Goal: Task Accomplishment & Management: Use online tool/utility

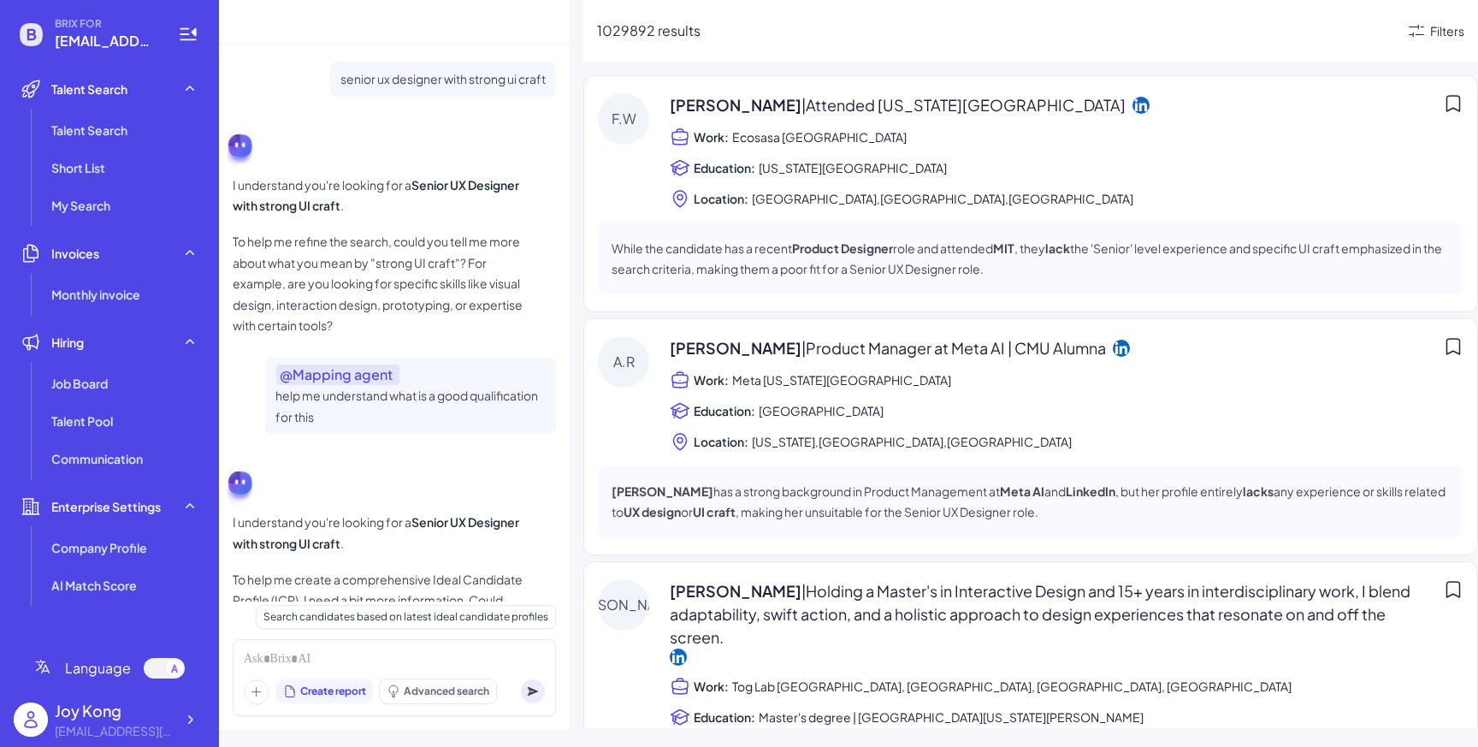
scroll to position [943, 0]
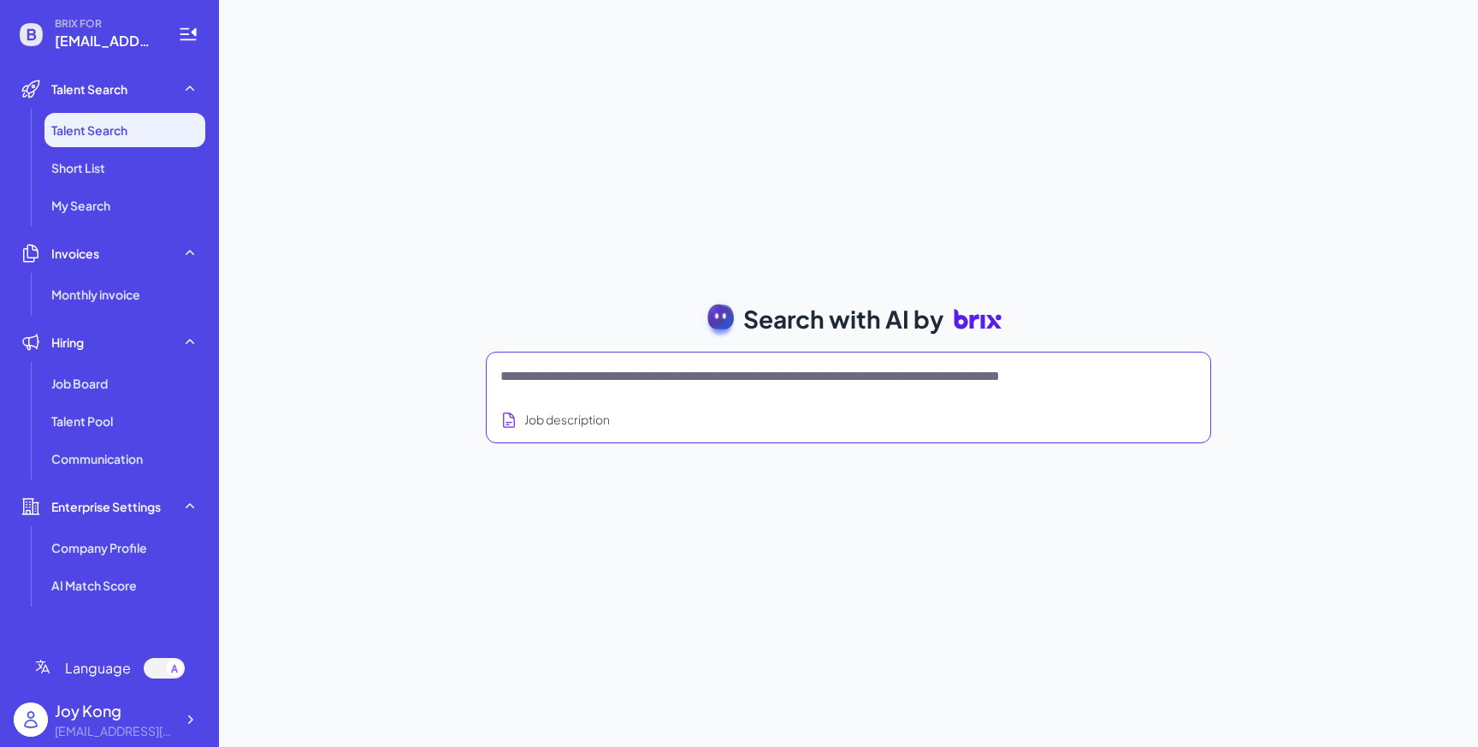
click at [549, 374] on textarea at bounding box center [828, 376] width 655 height 21
click at [720, 371] on textarea at bounding box center [828, 376] width 655 height 21
type textarea "**********"
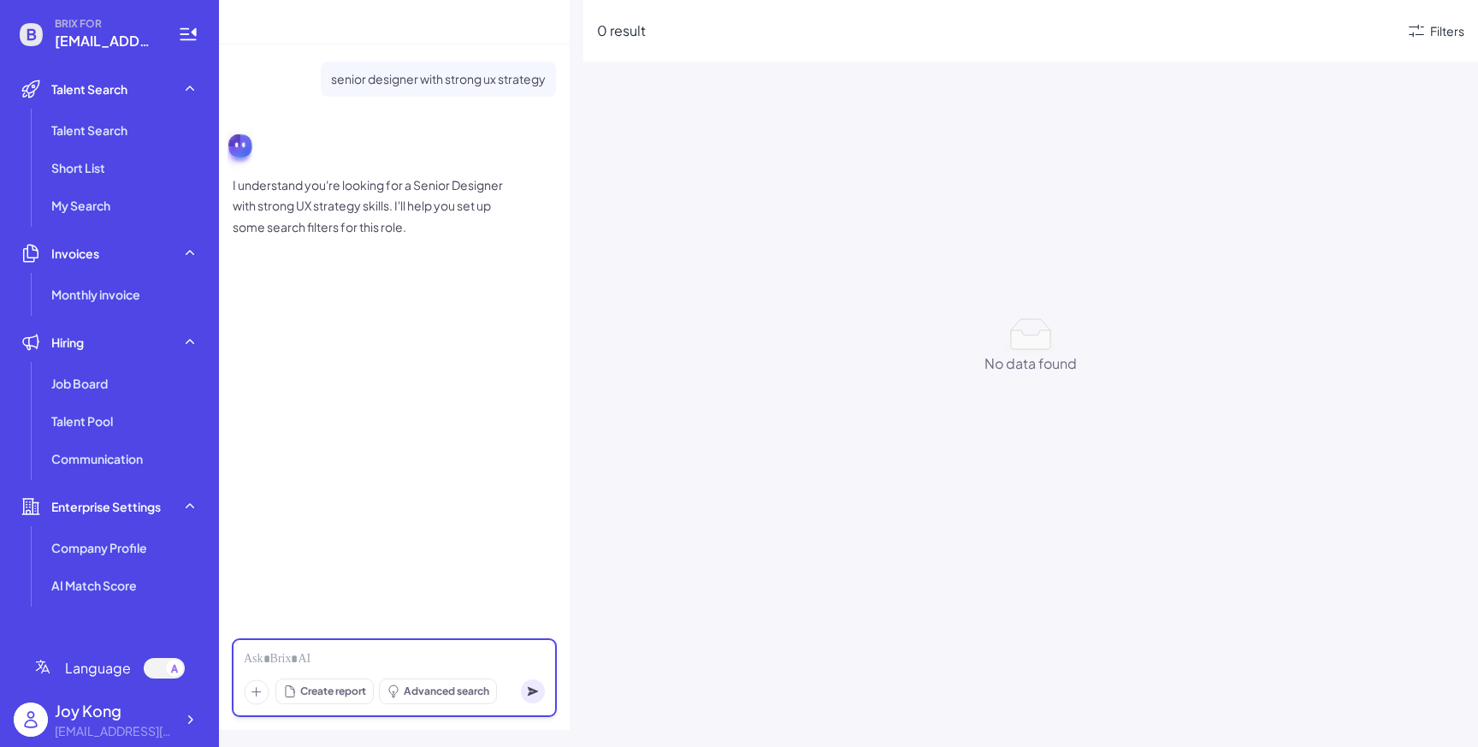
click at [317, 650] on div at bounding box center [394, 659] width 301 height 19
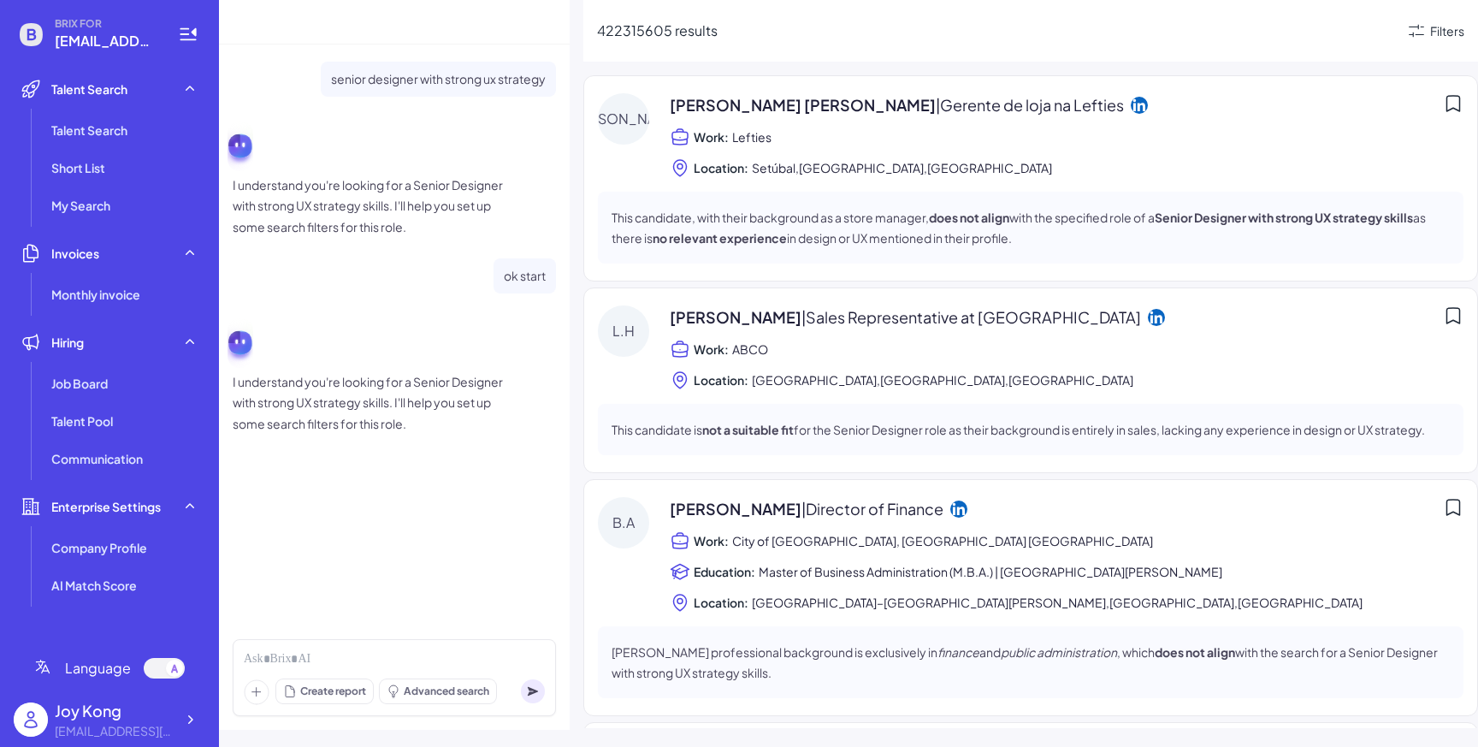
click at [260, 699] on icon at bounding box center [257, 692] width 26 height 26
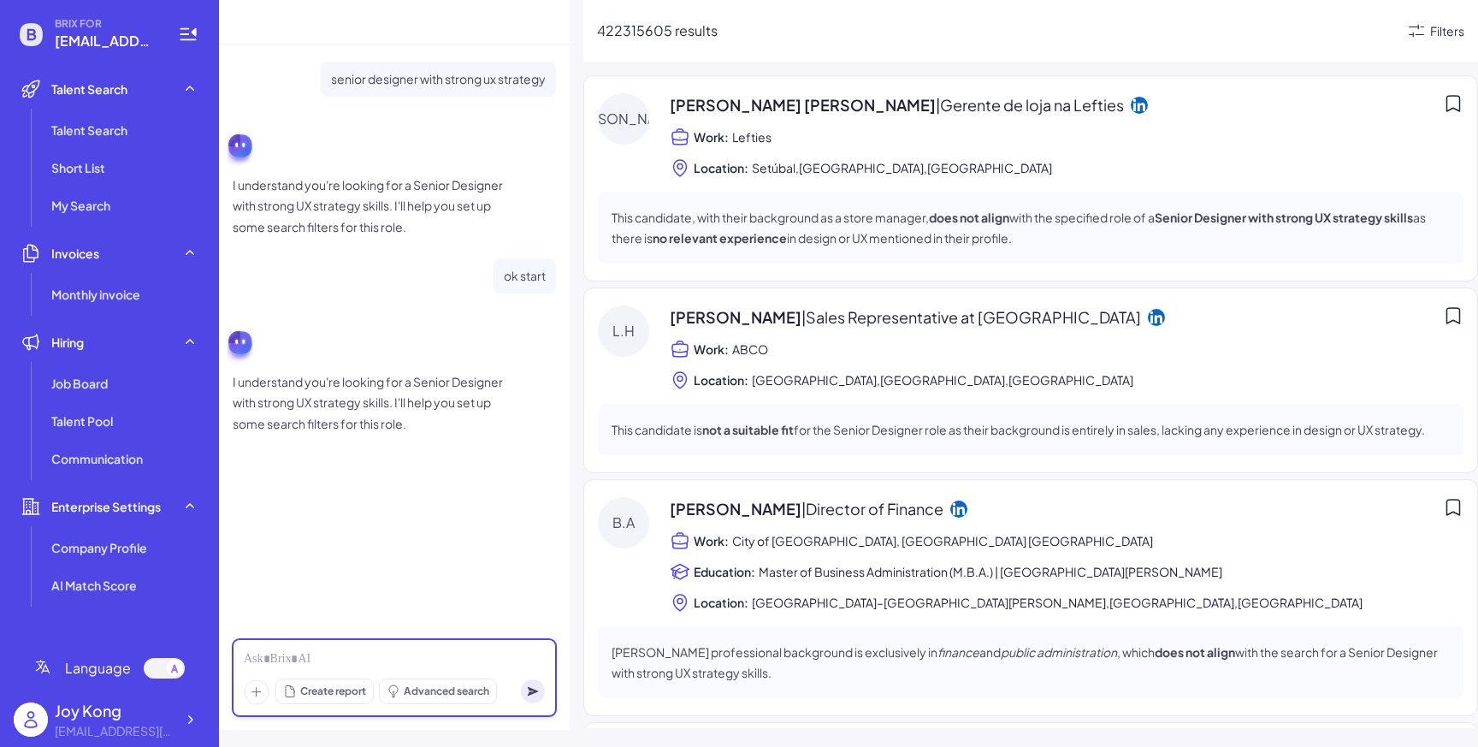
click at [367, 657] on div at bounding box center [394, 659] width 301 height 19
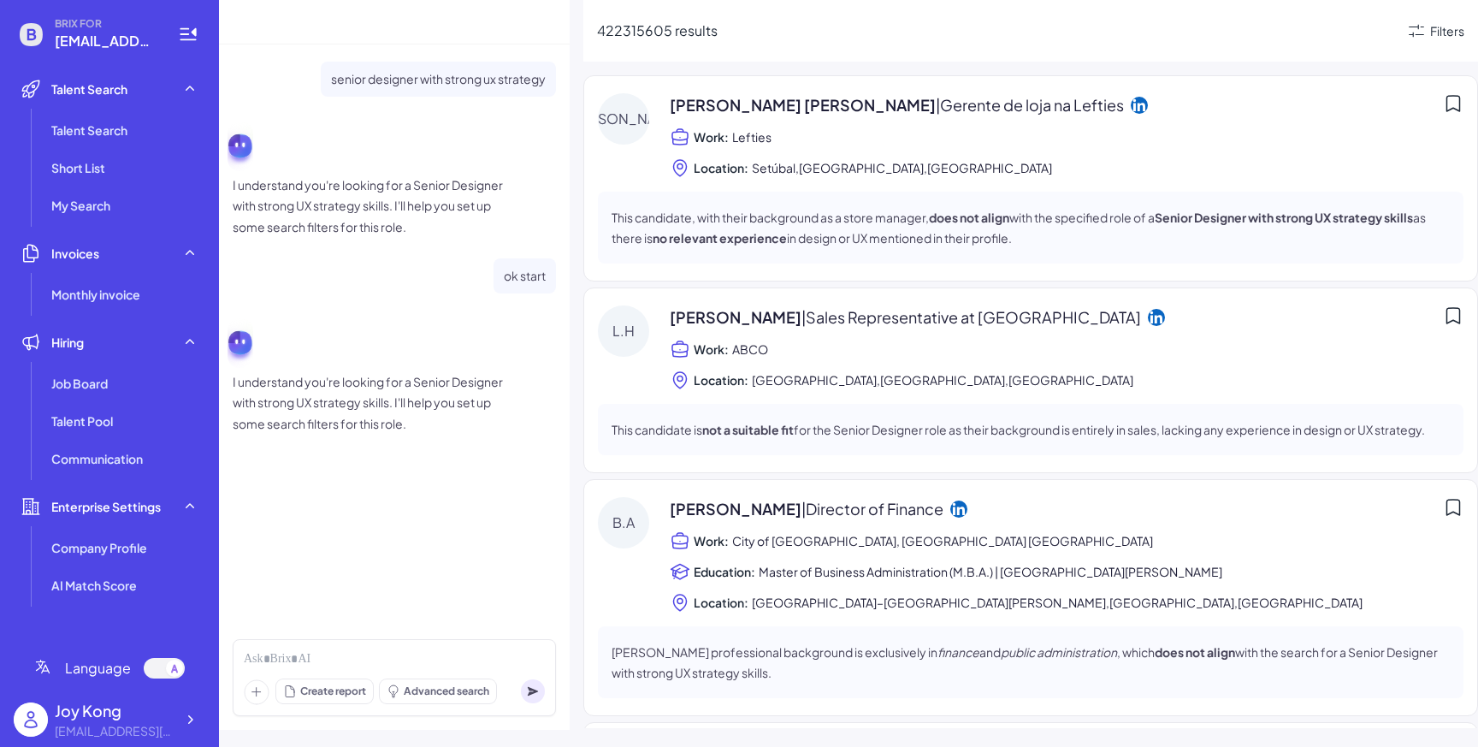
click at [378, 626] on div "senior designer with strong ux strategy I understand you're looking for a Senio…" at bounding box center [394, 386] width 351 height 685
drag, startPoint x: 598, startPoint y: 29, endPoint x: 729, endPoint y: 29, distance: 130.9
click at [729, 29] on div "422315605 results" at bounding box center [1001, 31] width 809 height 21
click at [733, 31] on div "422315605 results" at bounding box center [1001, 31] width 809 height 21
drag, startPoint x: 598, startPoint y: 30, endPoint x: 669, endPoint y: 30, distance: 71.0
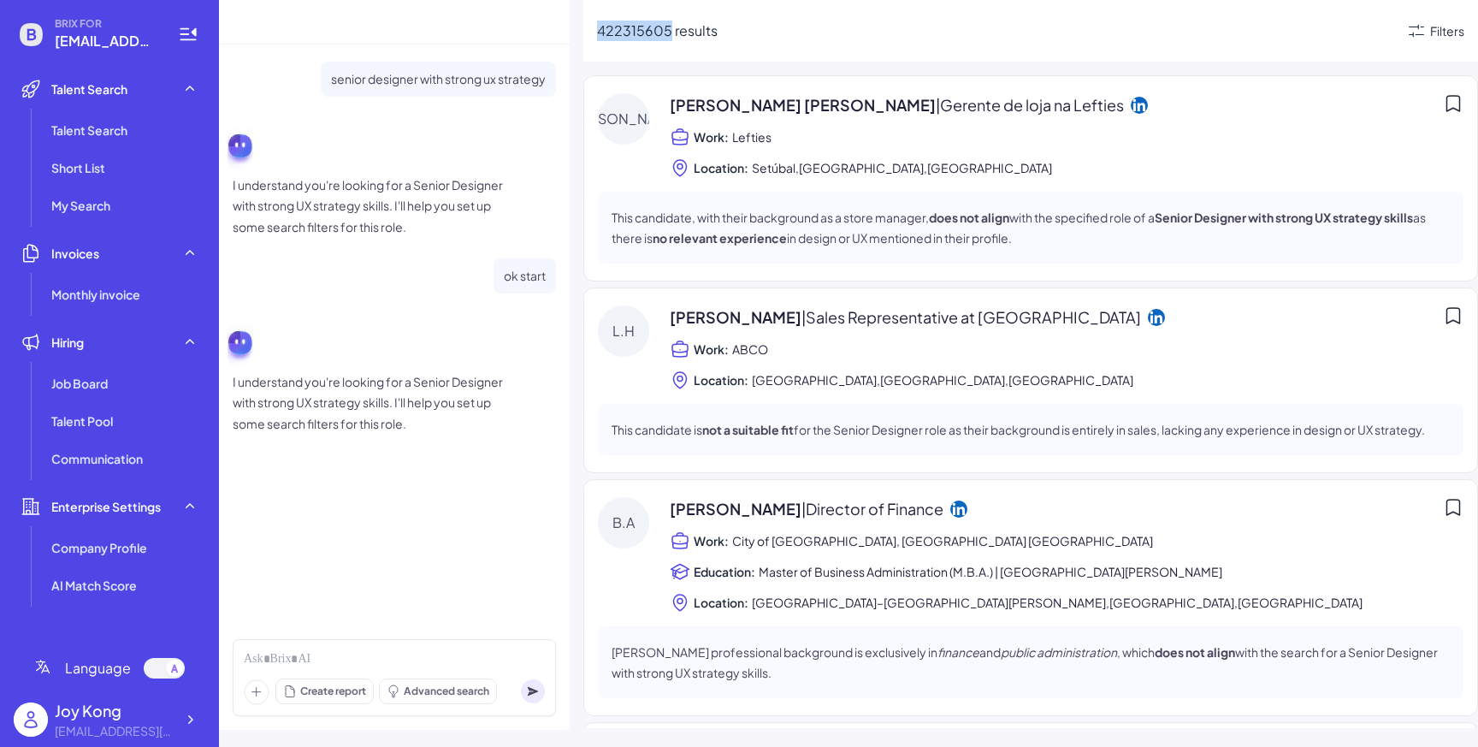
click at [669, 30] on span "422315605 results" at bounding box center [657, 30] width 121 height 18
click at [655, 66] on div "422315605 results Filters J.A Joao Alexandre Nunes | Gerente de loja na Lefties…" at bounding box center [1031, 373] width 895 height 747
drag, startPoint x: 721, startPoint y: 33, endPoint x: 600, endPoint y: 30, distance: 121.5
click at [600, 30] on div "422315605 results" at bounding box center [1001, 31] width 809 height 21
click at [625, 33] on circle at bounding box center [625, 33] width 18 height 18
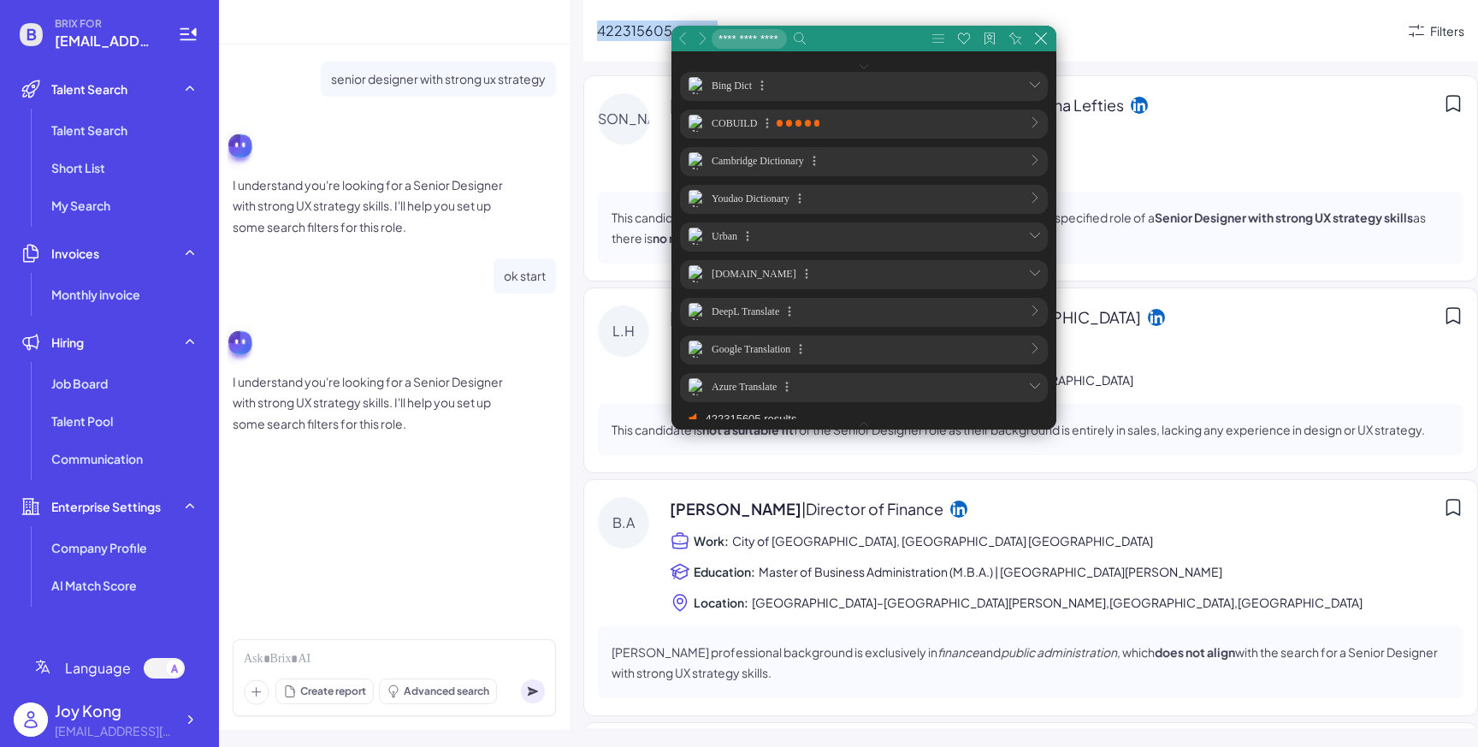
click at [620, 31] on span "422315605 results" at bounding box center [657, 30] width 121 height 18
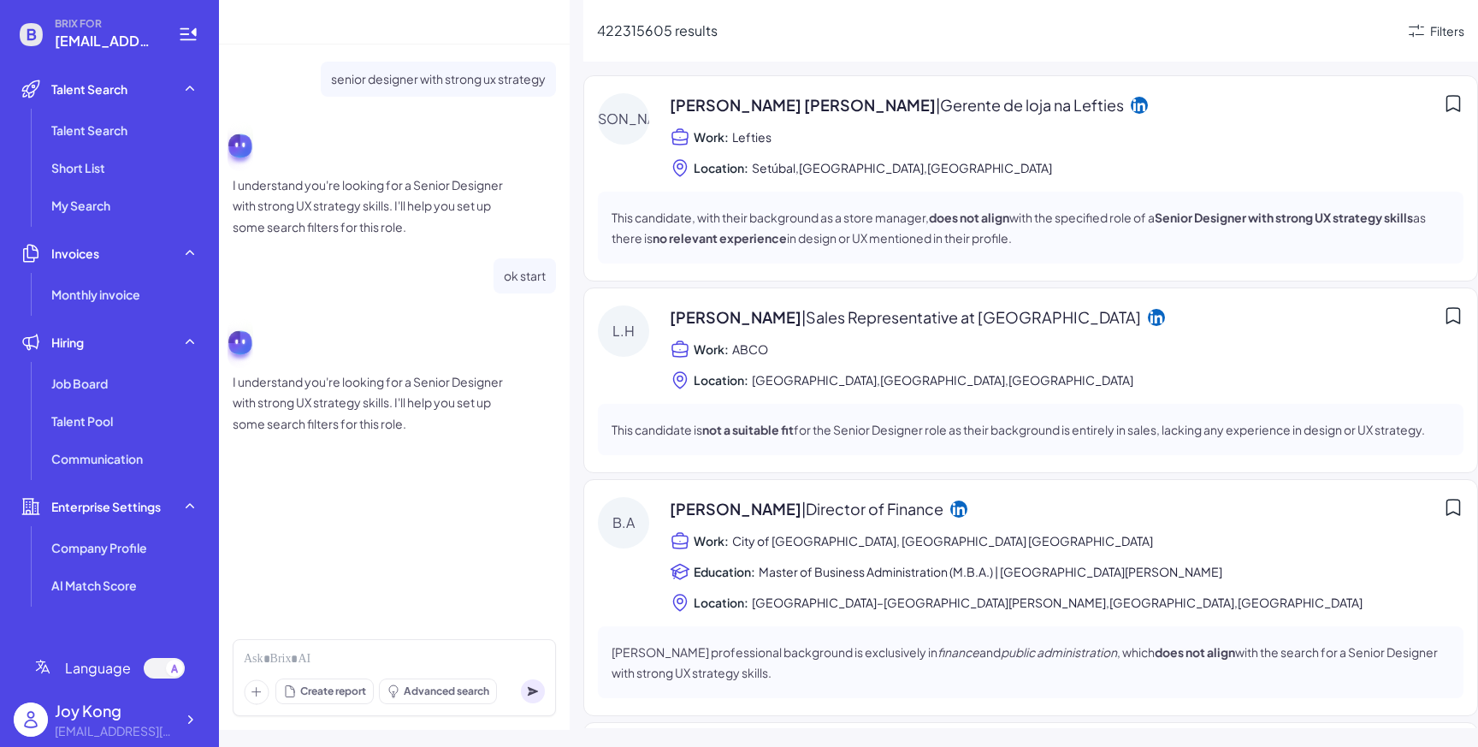
click at [628, 30] on span "422315605 results" at bounding box center [657, 30] width 121 height 18
click at [666, 33] on span "422315605 results" at bounding box center [657, 30] width 121 height 18
drag, startPoint x: 672, startPoint y: 33, endPoint x: 597, endPoint y: 33, distance: 74.4
click at [597, 33] on span "422315605 results" at bounding box center [657, 30] width 121 height 18
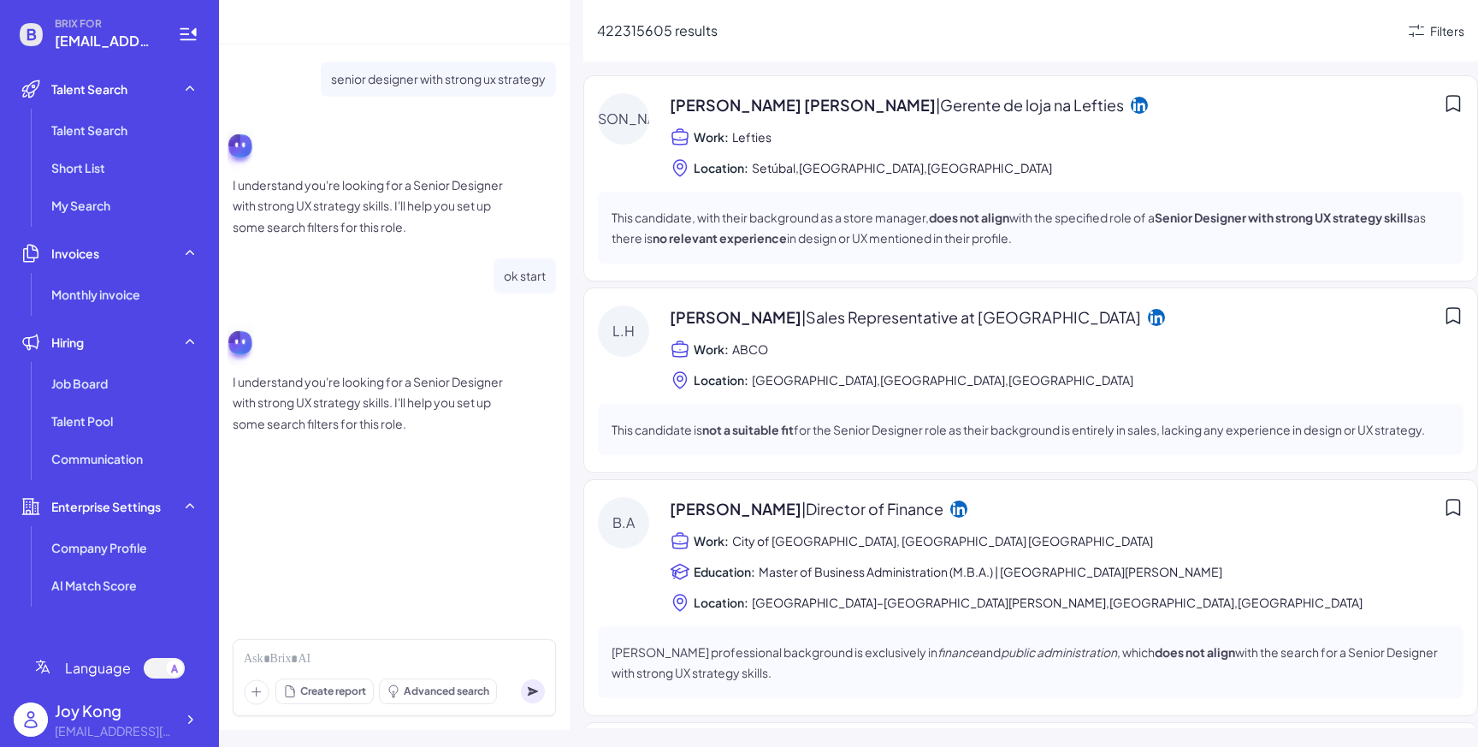
click at [672, 29] on span "422315605 results" at bounding box center [657, 30] width 121 height 18
drag, startPoint x: 673, startPoint y: 29, endPoint x: 595, endPoint y: 29, distance: 77.9
click at [595, 29] on div "422315605 results Filters" at bounding box center [1031, 31] width 895 height 62
copy span "422315605"
click at [805, 74] on div "422315605 results Filters J.A Joao Alexandre Nunes | Gerente de loja na Lefties…" at bounding box center [1031, 373] width 895 height 747
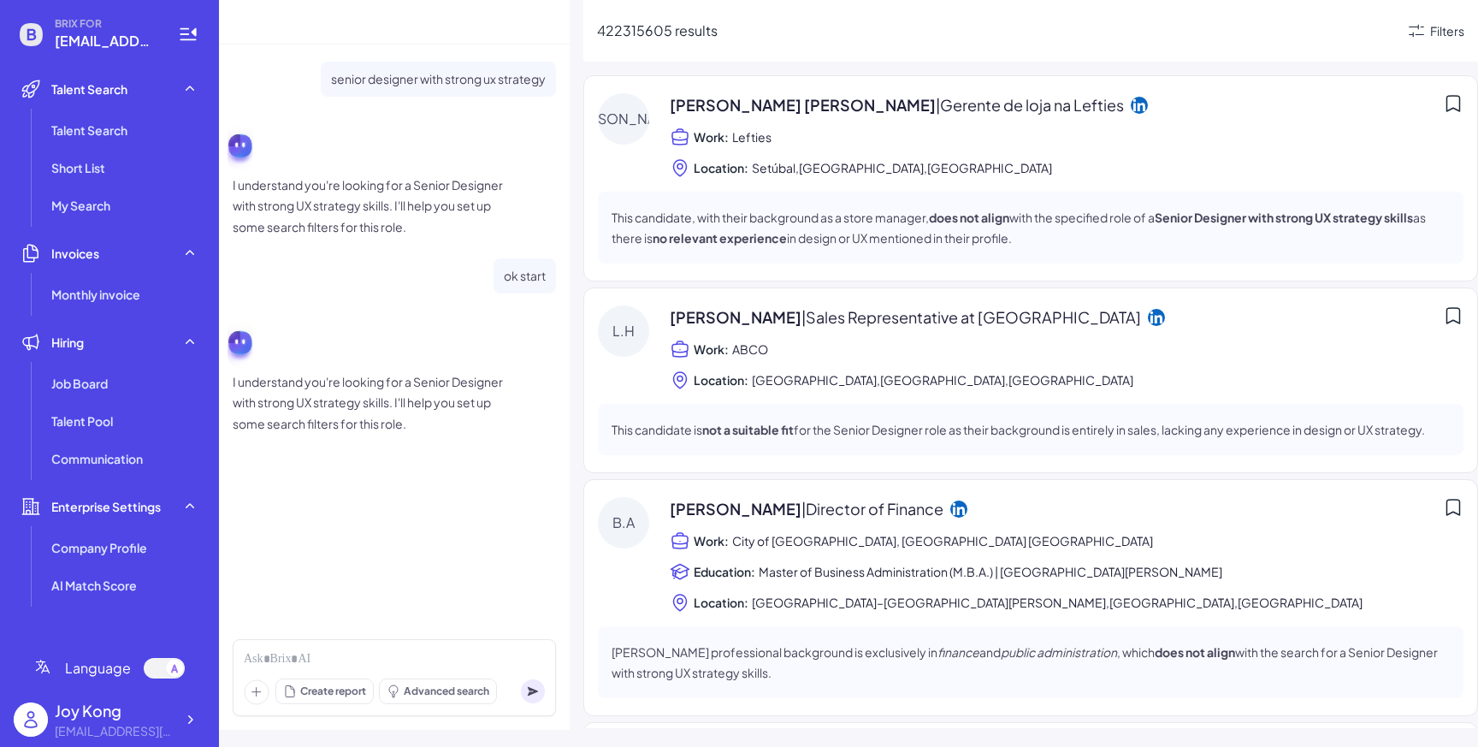
click at [797, 107] on span "Joao Alexandre Nunes | Gerente de loja na Lefties" at bounding box center [897, 104] width 454 height 23
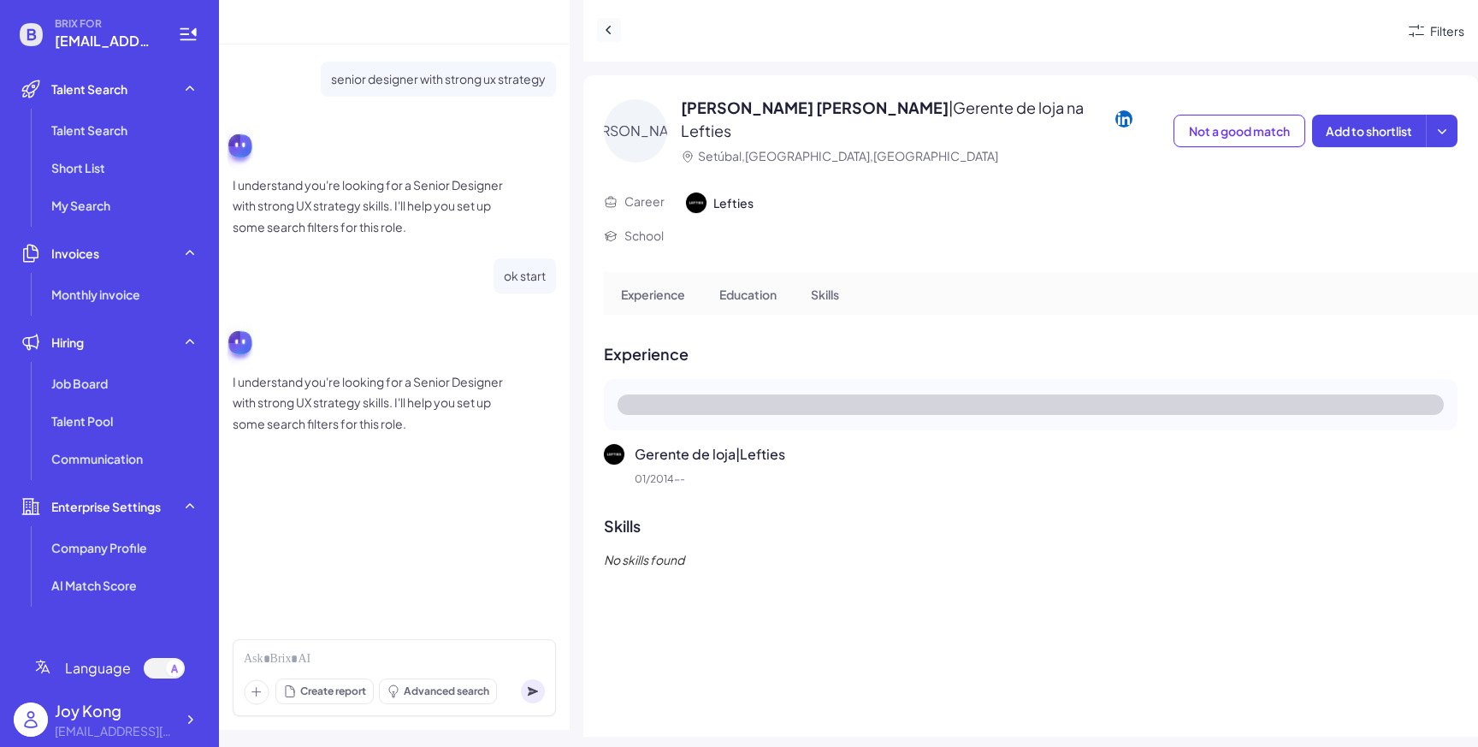
click at [610, 28] on icon at bounding box center [609, 29] width 17 height 17
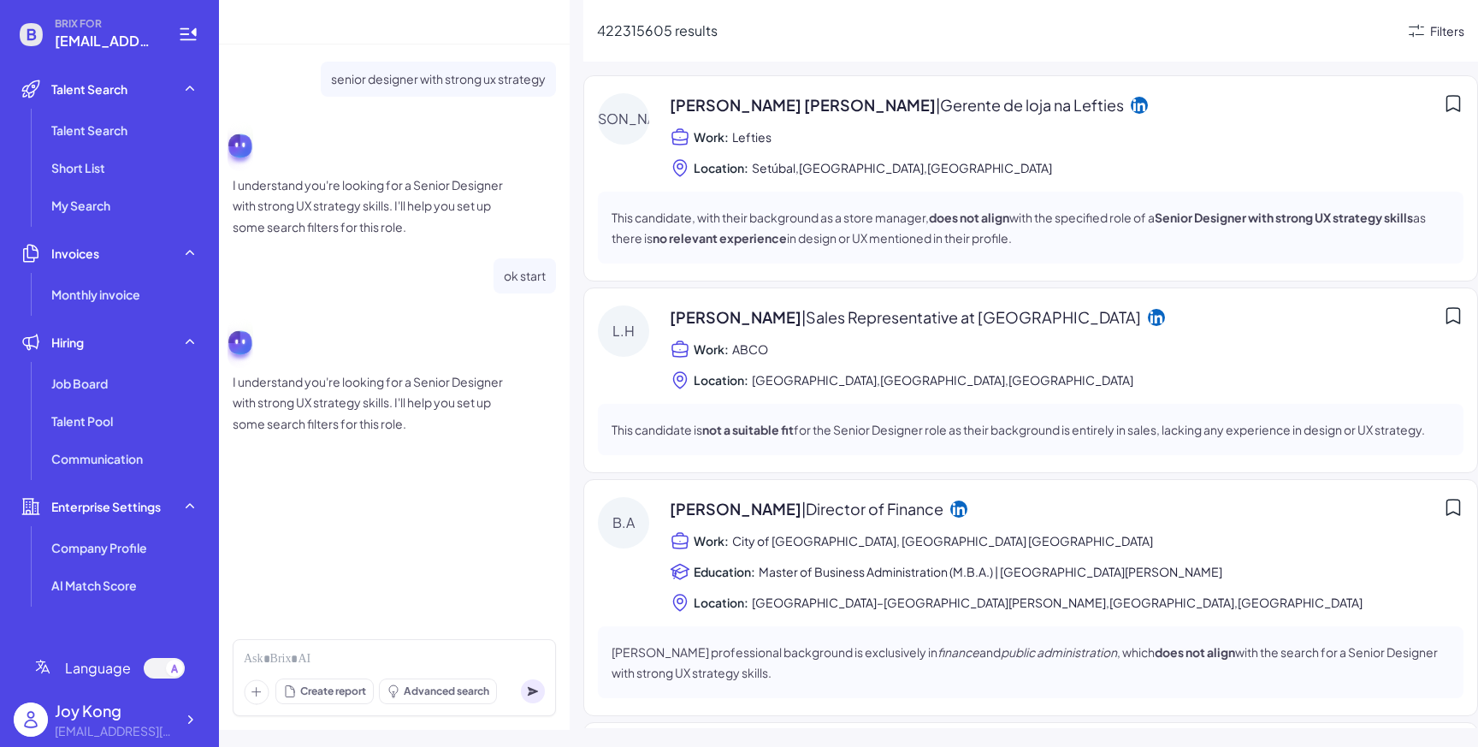
click at [1438, 33] on div "Filters" at bounding box center [1448, 31] width 34 height 18
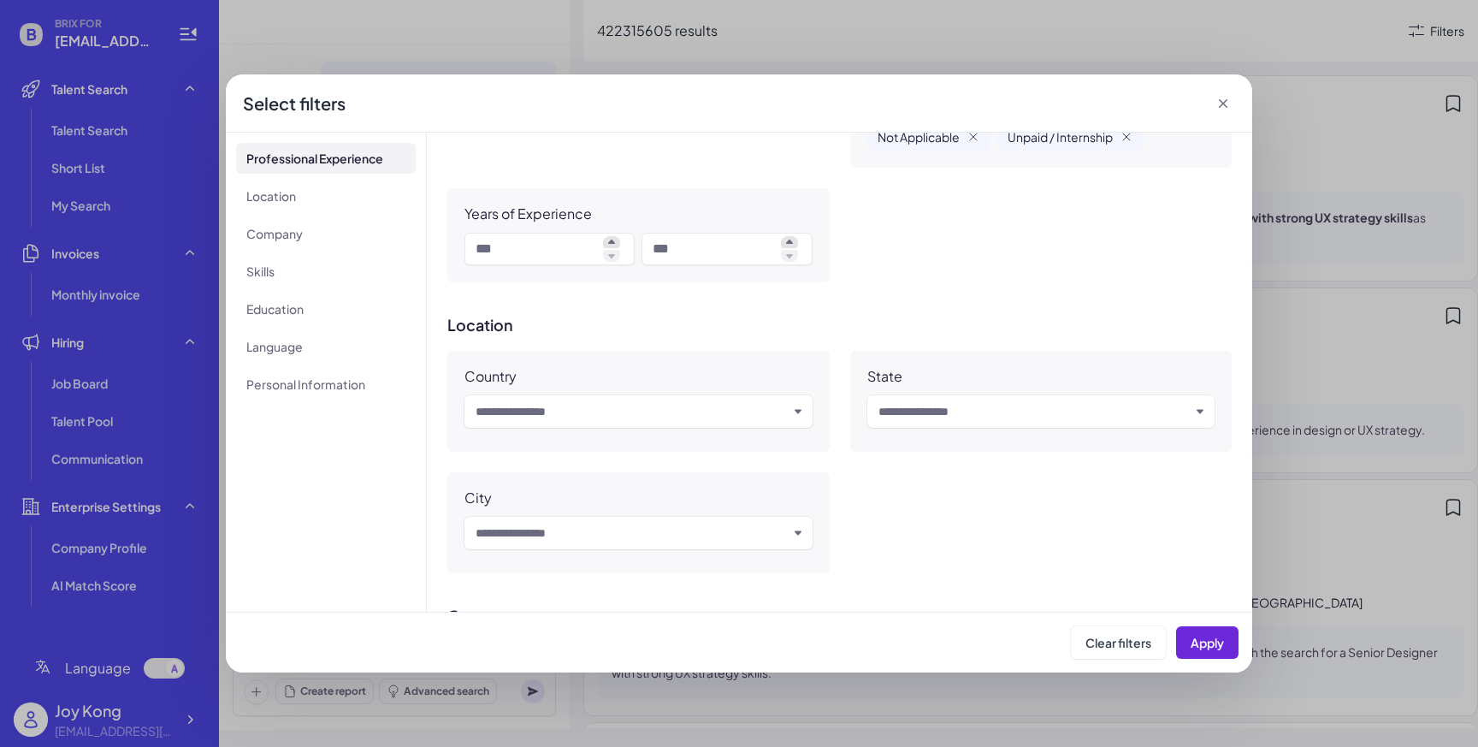
scroll to position [456, 0]
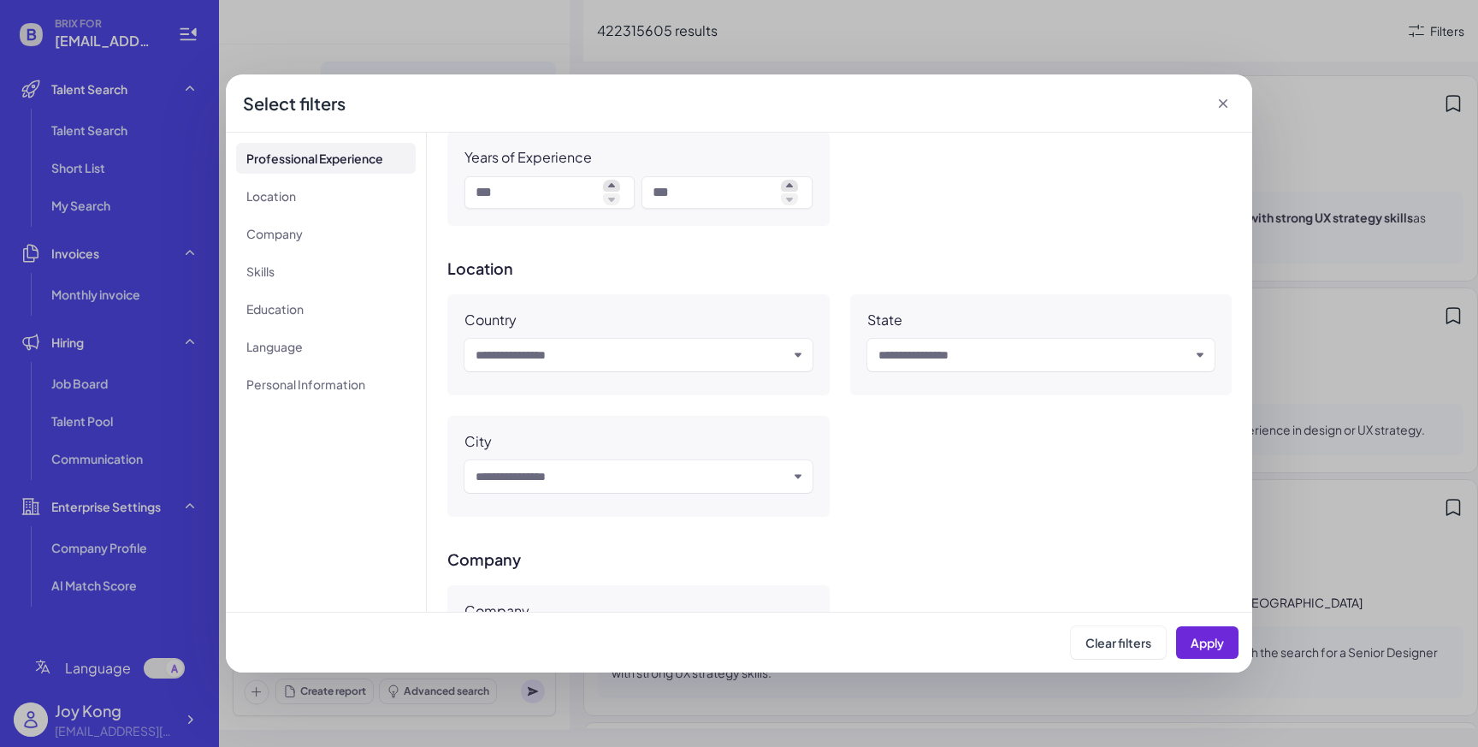
click at [1223, 106] on icon at bounding box center [1223, 103] width 17 height 17
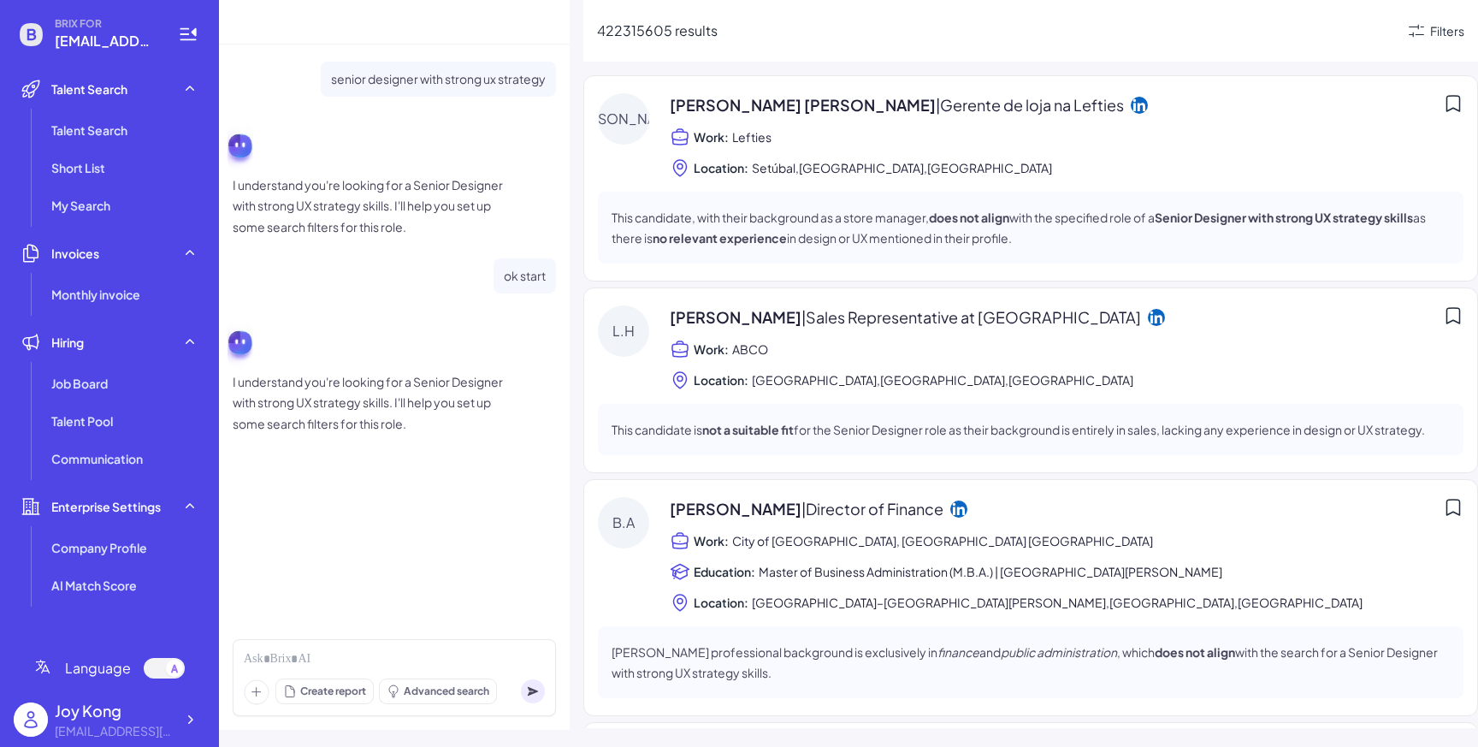
click at [1428, 34] on div "Filters" at bounding box center [1436, 31] width 58 height 21
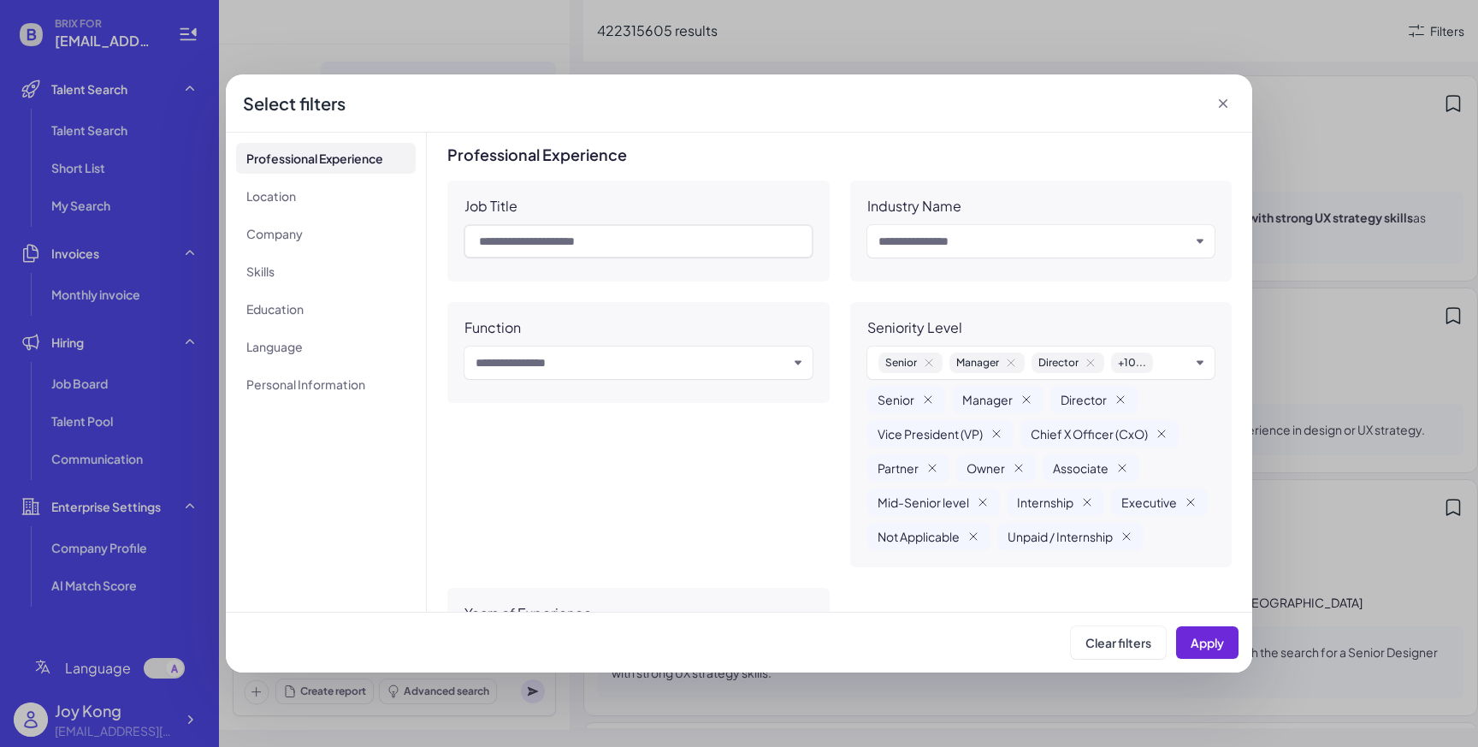
click at [1322, 593] on div "Select filters Professional Experience Location Company Skills Education Langua…" at bounding box center [739, 373] width 1478 height 747
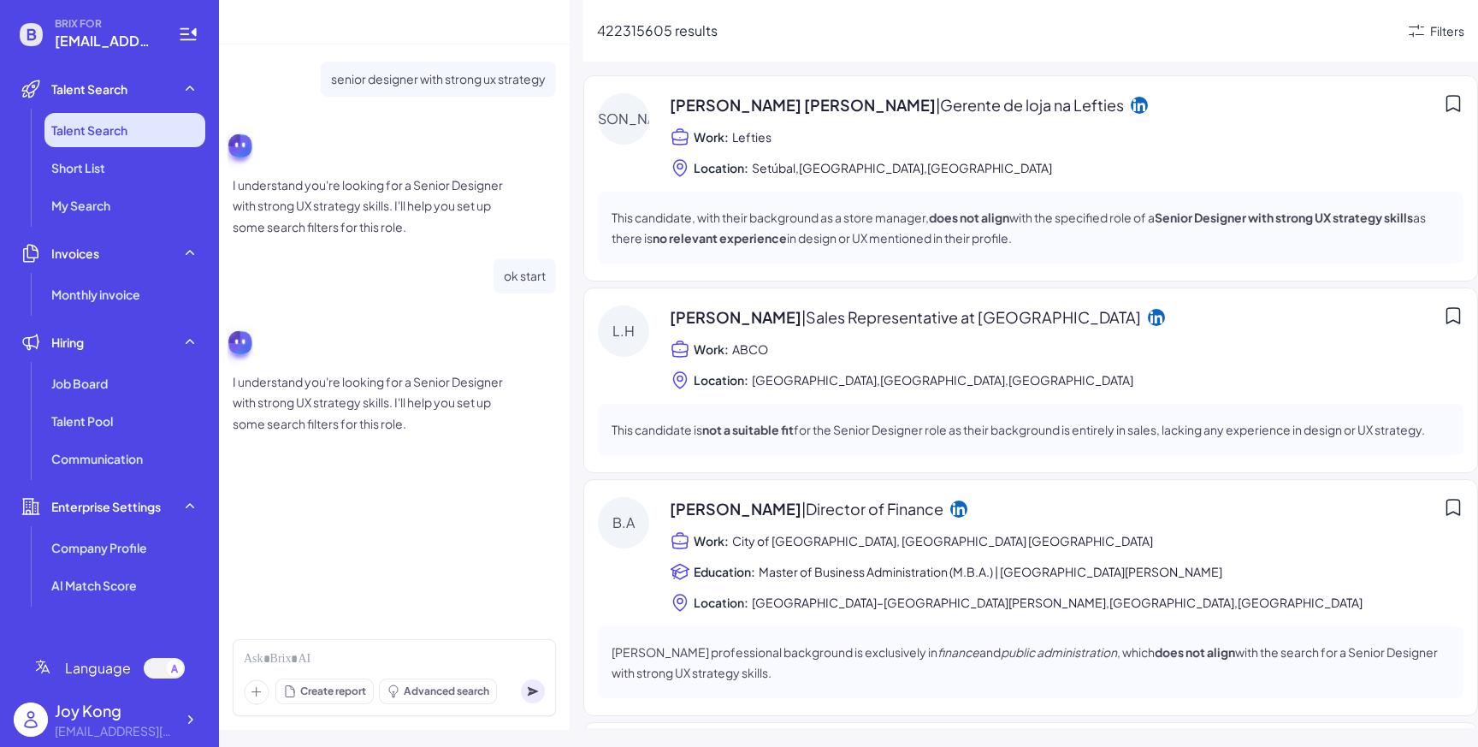
click at [128, 132] on li "Talent Search" at bounding box center [124, 130] width 161 height 34
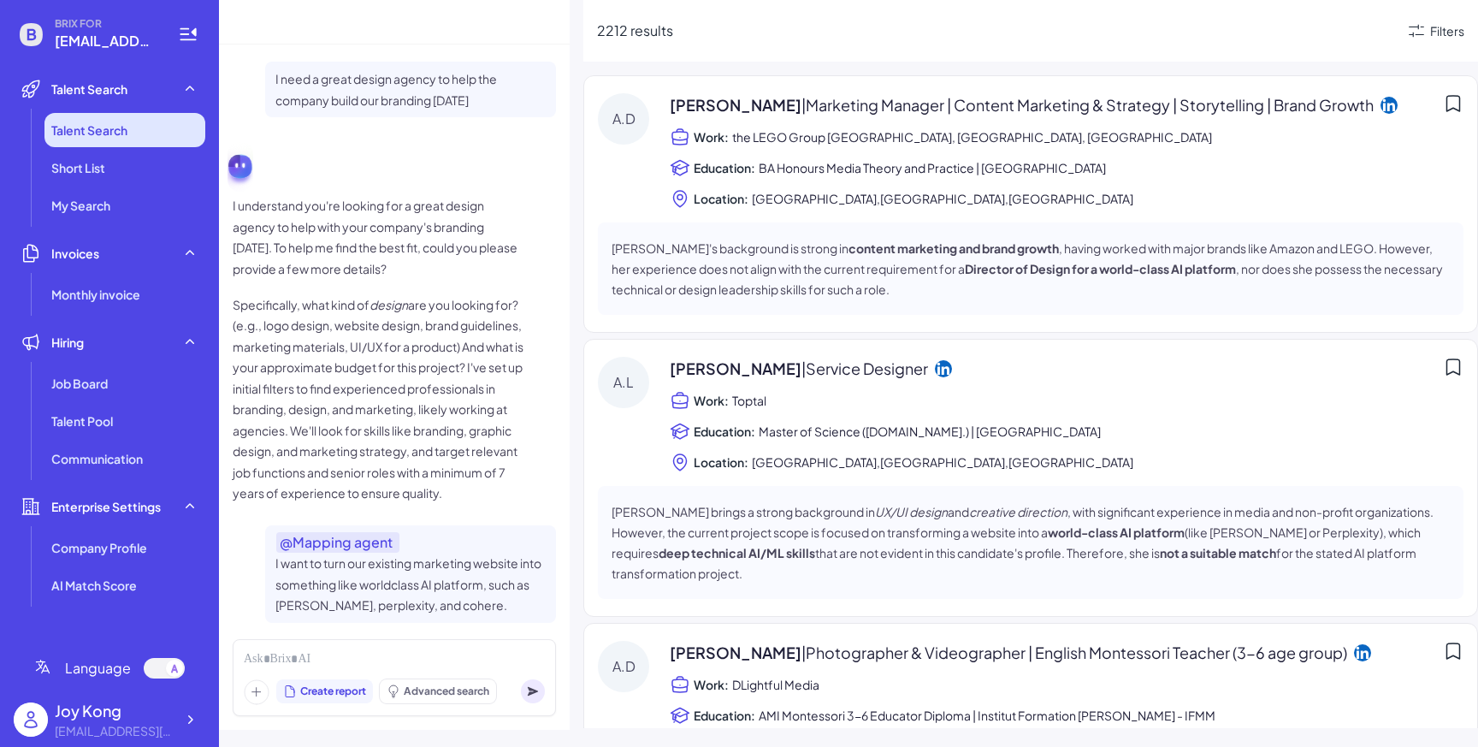
click at [153, 114] on li "Talent Search" at bounding box center [124, 130] width 161 height 34
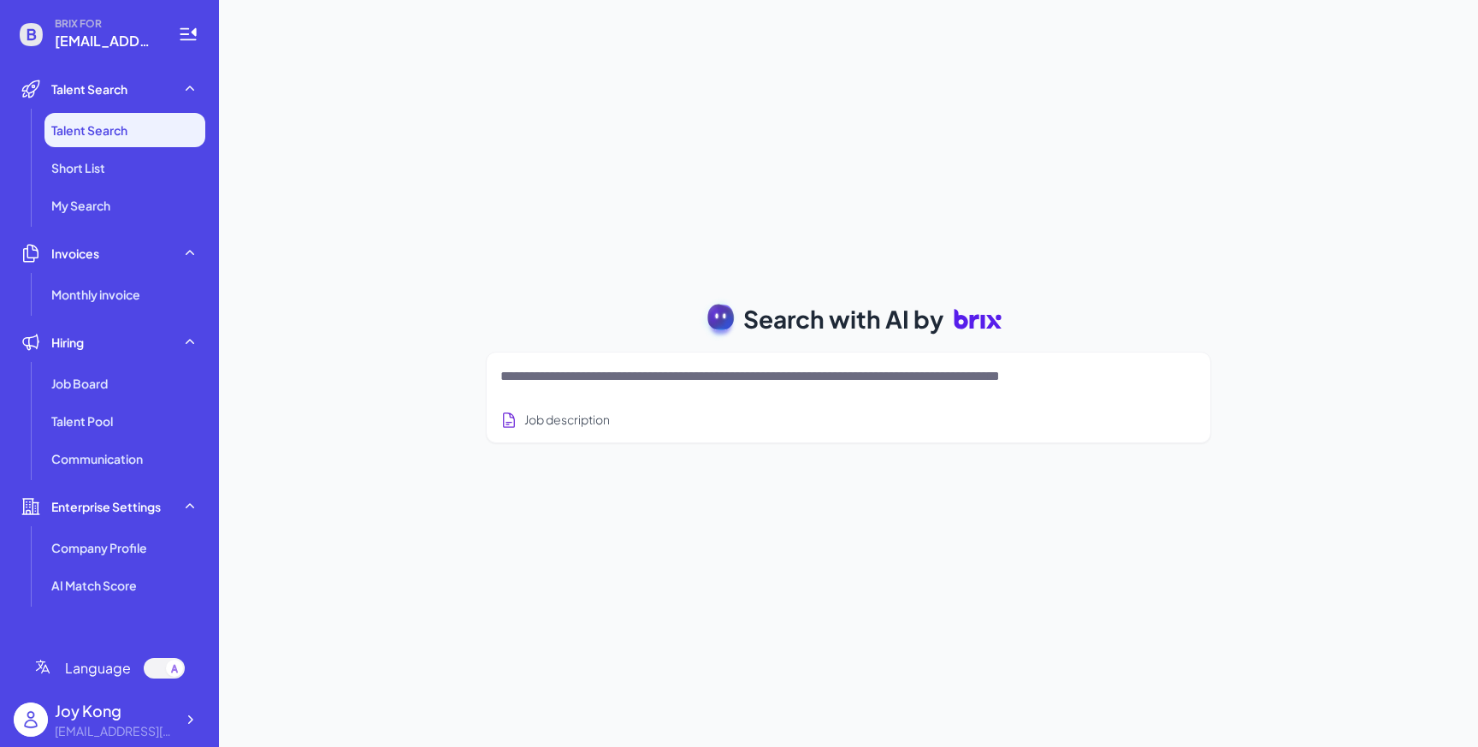
click at [939, 270] on div "Search with AI by Job description Job Titles Location Years of Experience Techn…" at bounding box center [848, 373] width 1259 height 747
